Goal: Task Accomplishment & Management: Manage account settings

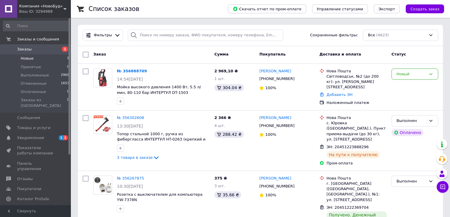
click at [35, 59] on li "Новые 1" at bounding box center [36, 58] width 73 height 8
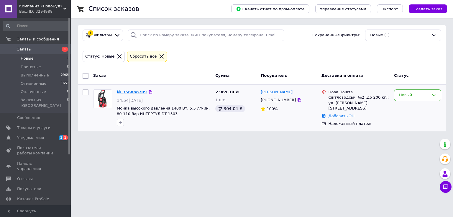
click at [132, 91] on link "№ 356888709" at bounding box center [132, 92] width 30 height 4
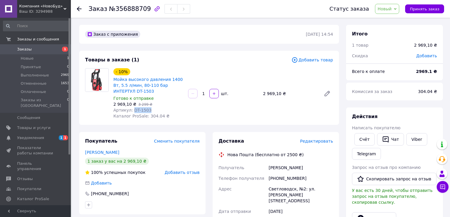
drag, startPoint x: 141, startPoint y: 110, endPoint x: 130, endPoint y: 111, distance: 10.4
click at [130, 111] on div "Артикул: DT-1503" at bounding box center [148, 110] width 70 height 6
copy span "DT-1503"
click at [25, 60] on span "Новые" at bounding box center [27, 58] width 13 height 5
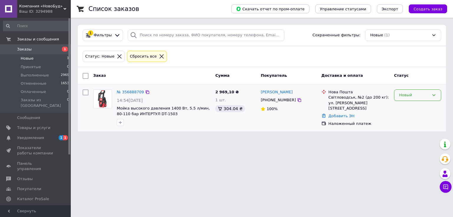
click at [401, 93] on div "Новый" at bounding box center [414, 95] width 30 height 6
click at [403, 108] on li "Принят" at bounding box center [417, 107] width 47 height 11
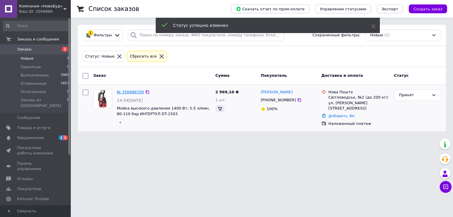
click at [133, 90] on link "№ 356888709" at bounding box center [130, 92] width 27 height 4
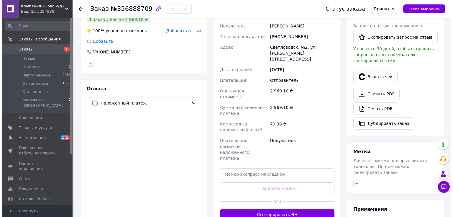
scroll to position [47, 0]
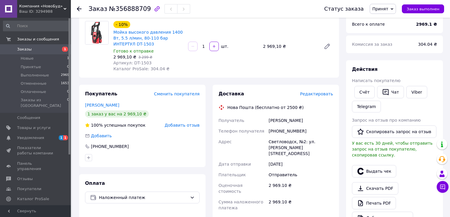
click at [316, 95] on span "Редактировать" at bounding box center [316, 93] width 33 height 5
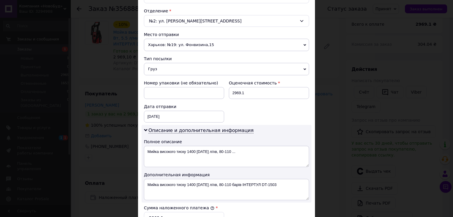
scroll to position [236, 0]
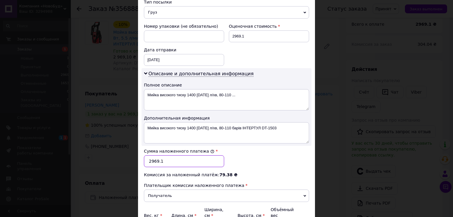
drag, startPoint x: 182, startPoint y: 157, endPoint x: 143, endPoint y: 160, distance: 39.4
click at [144, 160] on input "2969.1" at bounding box center [184, 161] width 80 height 12
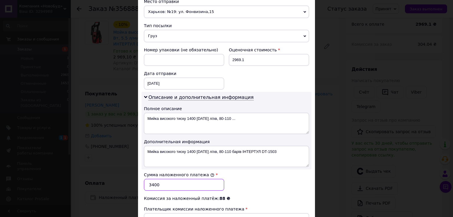
scroll to position [189, 0]
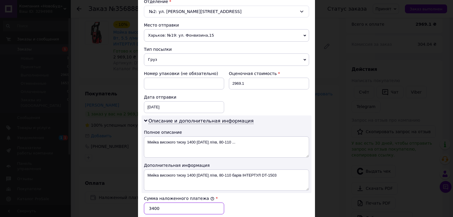
type input "3400"
drag, startPoint x: 255, startPoint y: 84, endPoint x: 226, endPoint y: 83, distance: 29.8
click at [227, 83] on div "Оценочная стоимость 2969.1" at bounding box center [269, 80] width 85 height 24
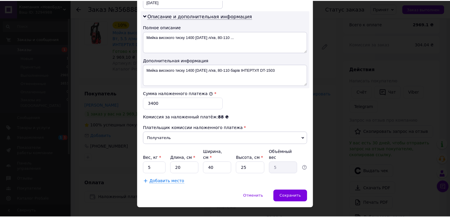
scroll to position [297, 0]
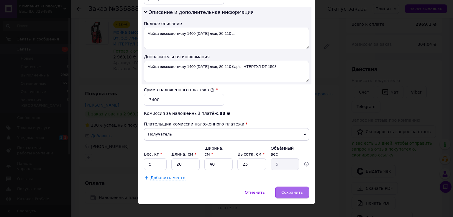
type input "3400"
click at [290, 190] on span "Сохранить" at bounding box center [292, 192] width 22 height 4
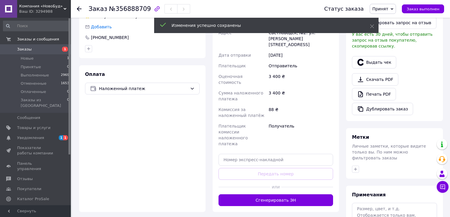
scroll to position [165, 0]
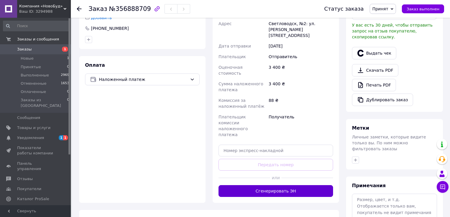
click at [282, 185] on button "Сгенерировать ЭН" at bounding box center [275, 191] width 114 height 12
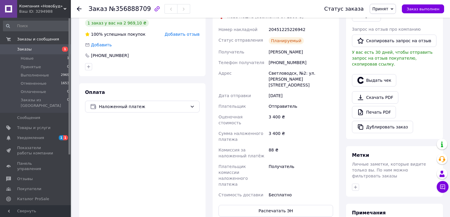
scroll to position [71, 0]
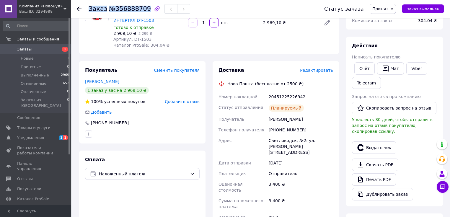
click at [142, 10] on div "Заказ №356888709" at bounding box center [138, 9] width 101 height 10
copy h1 "Заказ №356888709"
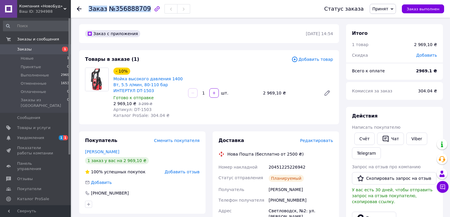
scroll to position [0, 0]
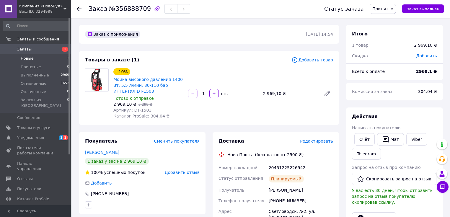
click at [32, 60] on span "Новые" at bounding box center [27, 58] width 13 height 5
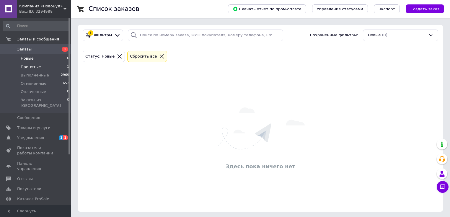
click at [28, 66] on span "Принятые" at bounding box center [31, 66] width 20 height 5
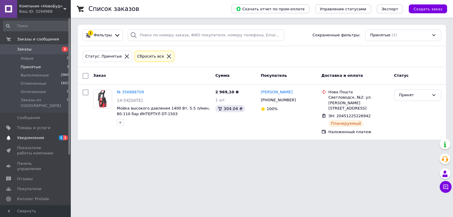
click at [28, 135] on span "Уведомления" at bounding box center [30, 137] width 27 height 5
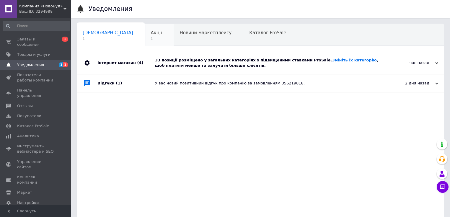
click at [151, 39] on span "1" at bounding box center [156, 39] width 11 height 4
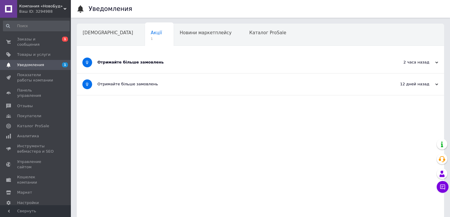
click at [143, 63] on div "Отримайте більше замовлень" at bounding box center [237, 62] width 281 height 5
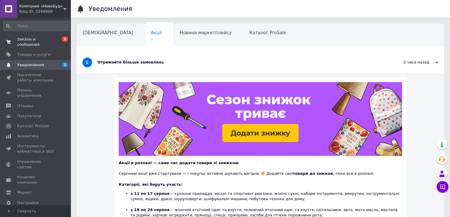
click at [47, 38] on span "Заказы и сообщения" at bounding box center [35, 42] width 37 height 11
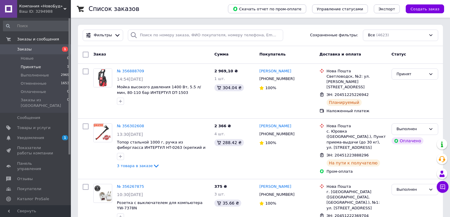
click at [34, 68] on span "Принятые" at bounding box center [31, 66] width 20 height 5
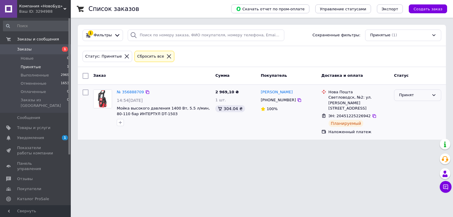
click at [402, 96] on div "Принят" at bounding box center [414, 95] width 30 height 6
click at [404, 105] on li "Выполнен" at bounding box center [417, 107] width 47 height 11
